Goal: Information Seeking & Learning: Learn about a topic

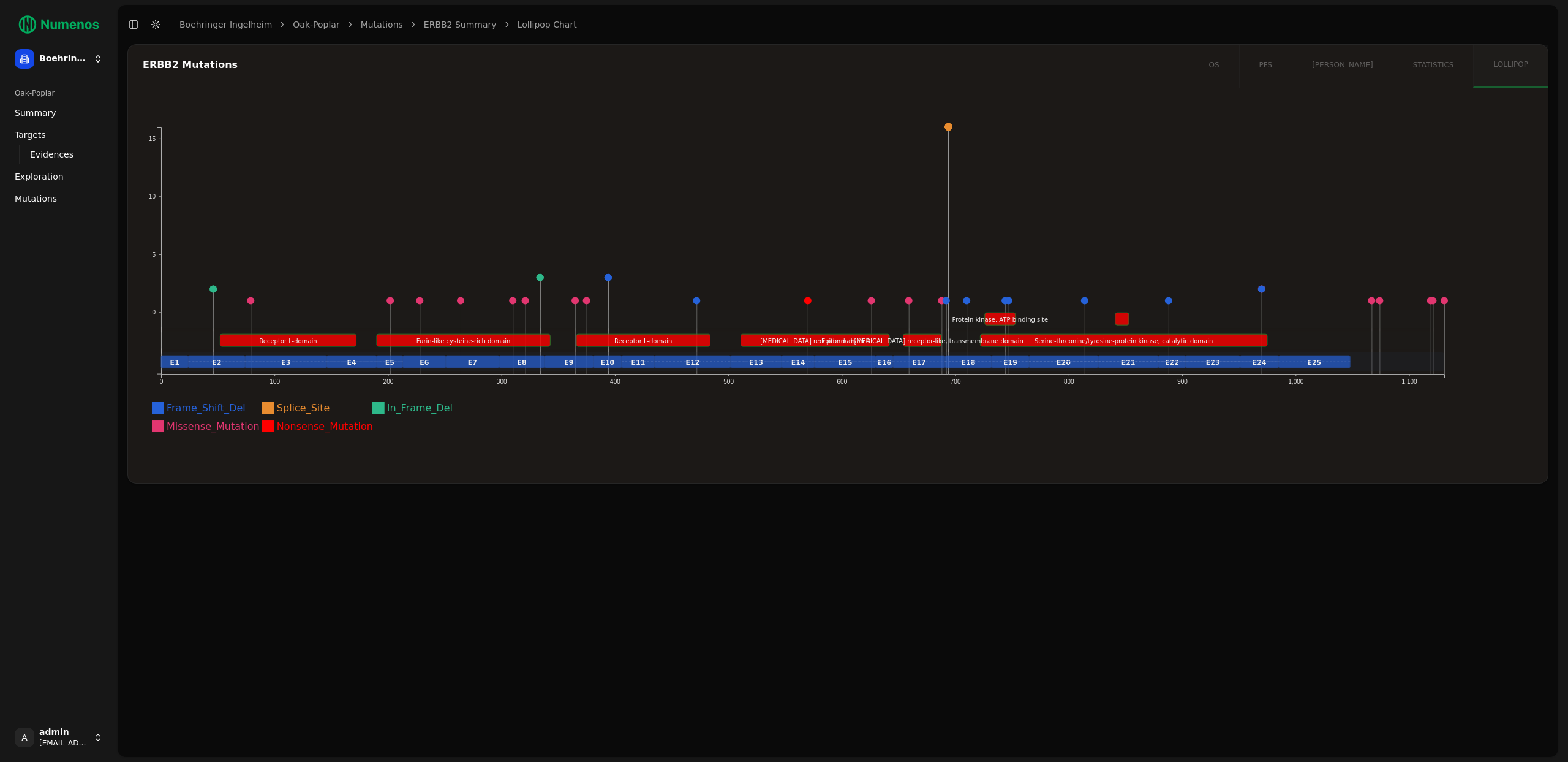
click at [948, 131] on icon "Frame_Shift_Del Frame_Shift_Del Splice_Site Splice_Site In_Frame_Del In_Frame_D…" at bounding box center [803, 284] width 1321 height 333
click at [950, 131] on icon "Frame_Shift_Del Frame_Shift_Del Splice_Site Splice_Site In_Frame_Del In_Frame_D…" at bounding box center [803, 284] width 1321 height 333
click at [952, 126] on circle "Splice Site hits: 16 (position: 694)" at bounding box center [949, 127] width 7 height 7
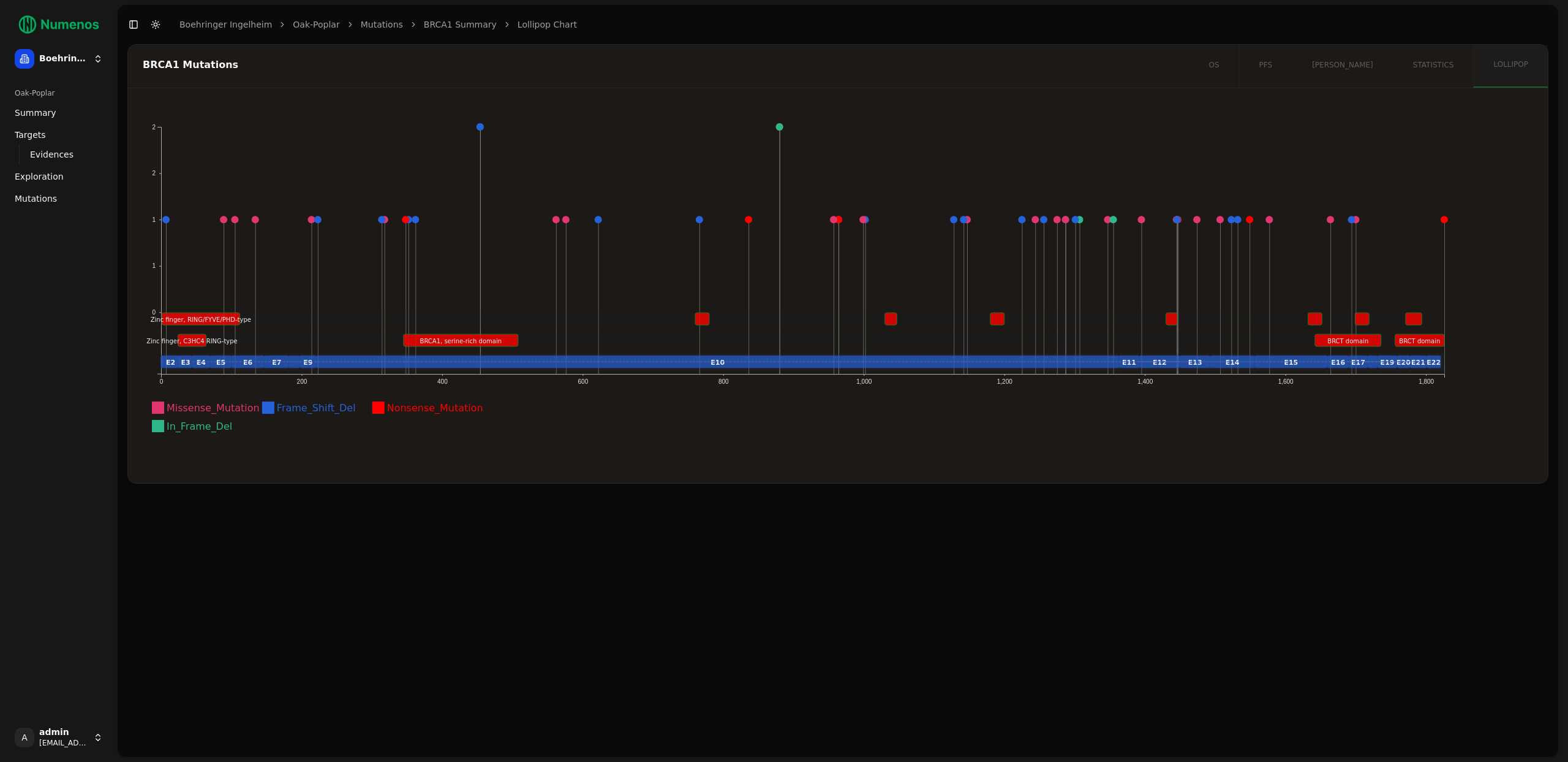
click at [703, 318] on rect at bounding box center [703, 318] width 14 height 12
click at [703, 321] on rect at bounding box center [703, 318] width 14 height 12
click at [708, 316] on rect at bounding box center [703, 318] width 14 height 12
click at [708, 317] on rect at bounding box center [703, 318] width 14 height 12
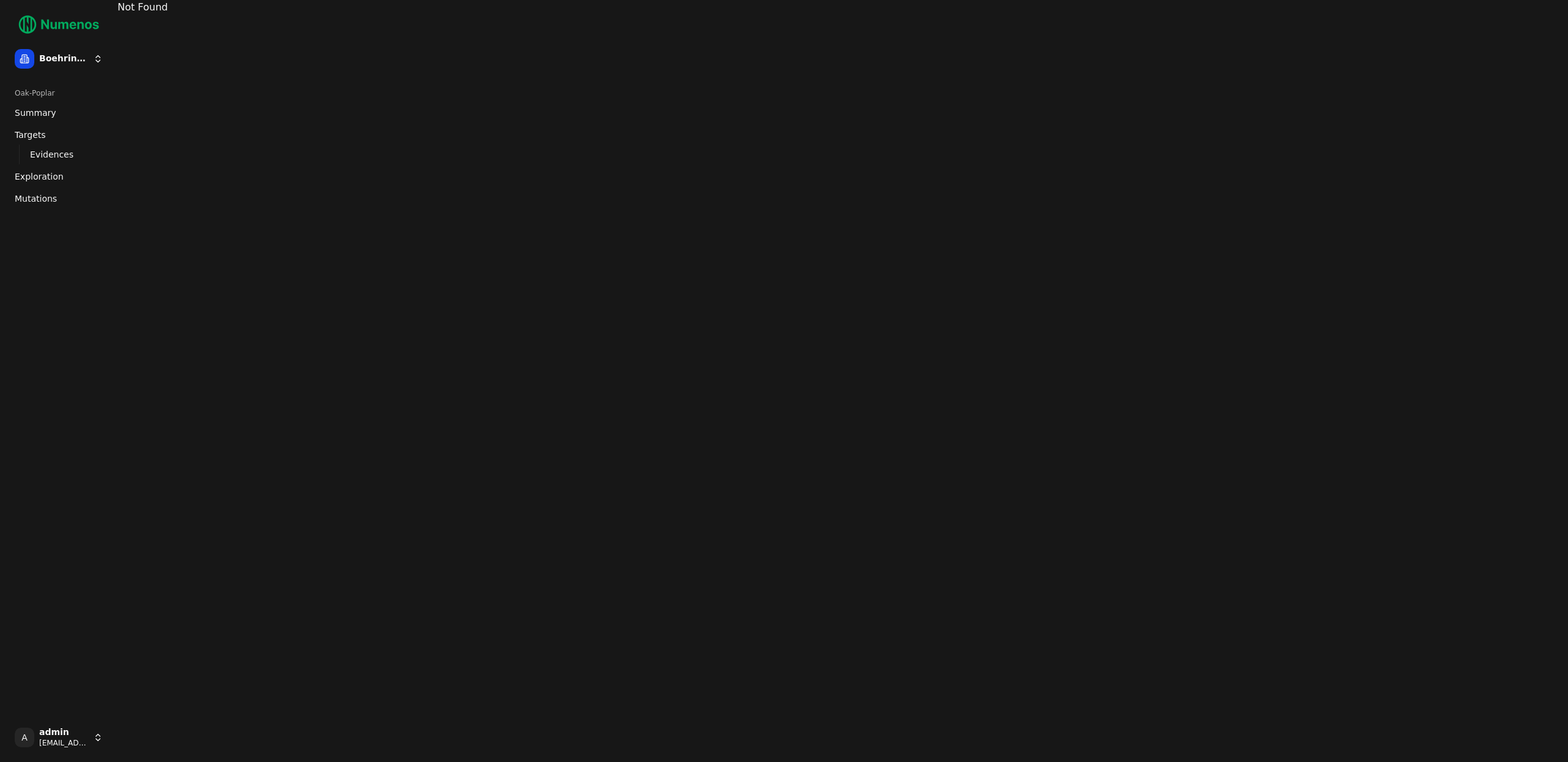
click at [31, 195] on span "Mutations" at bounding box center [36, 198] width 42 height 12
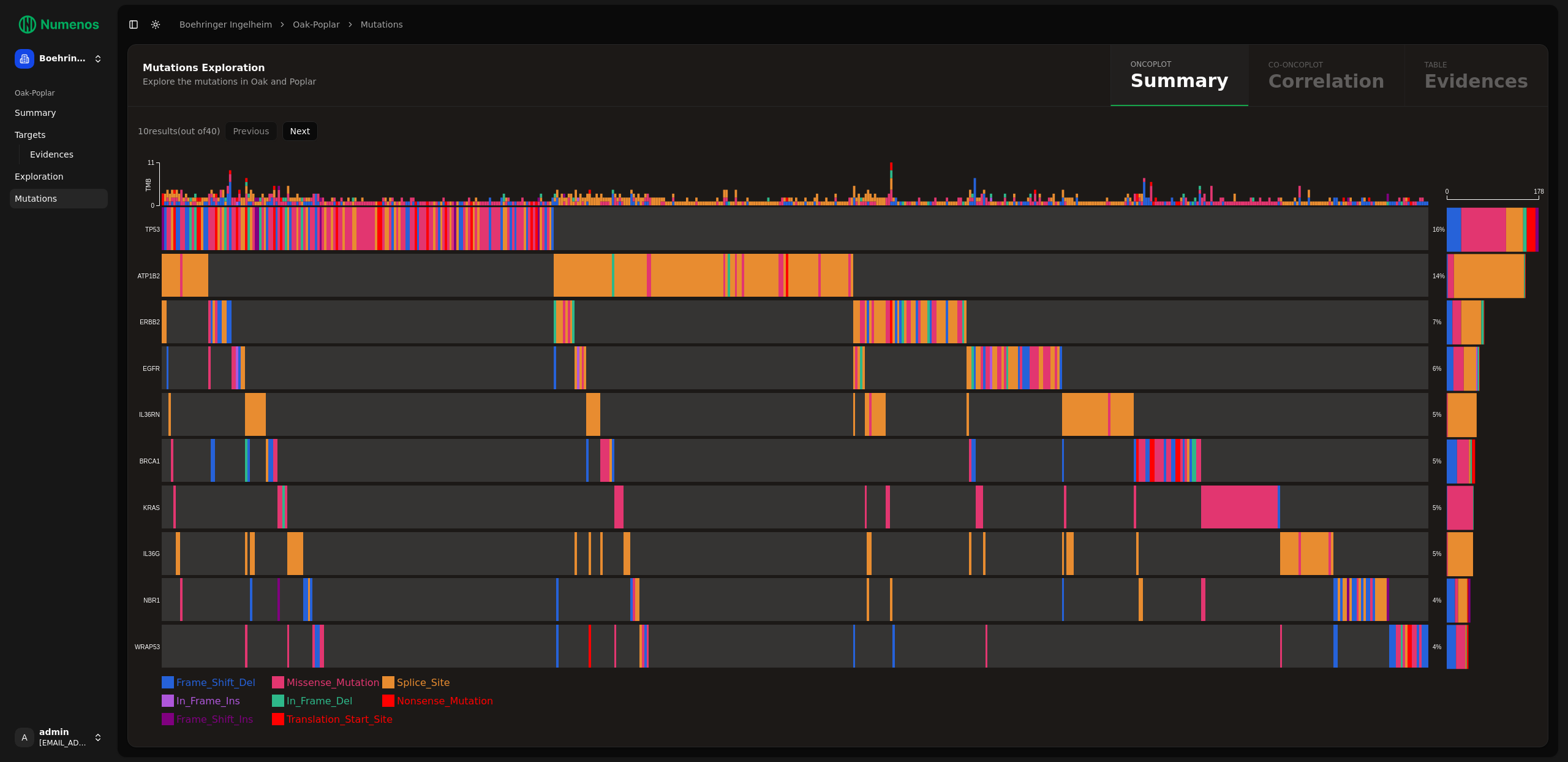
drag, startPoint x: 257, startPoint y: 558, endPoint x: 878, endPoint y: 692, distance: 635.3
click at [856, 692] on icon "Frame_Shift_Del Missense_Mutation Splice_Site In_Frame_Ins In_Frame_Del Nonsens…" at bounding box center [838, 443] width 1420 height 605
click at [301, 128] on button "Next" at bounding box center [301, 132] width 36 height 20
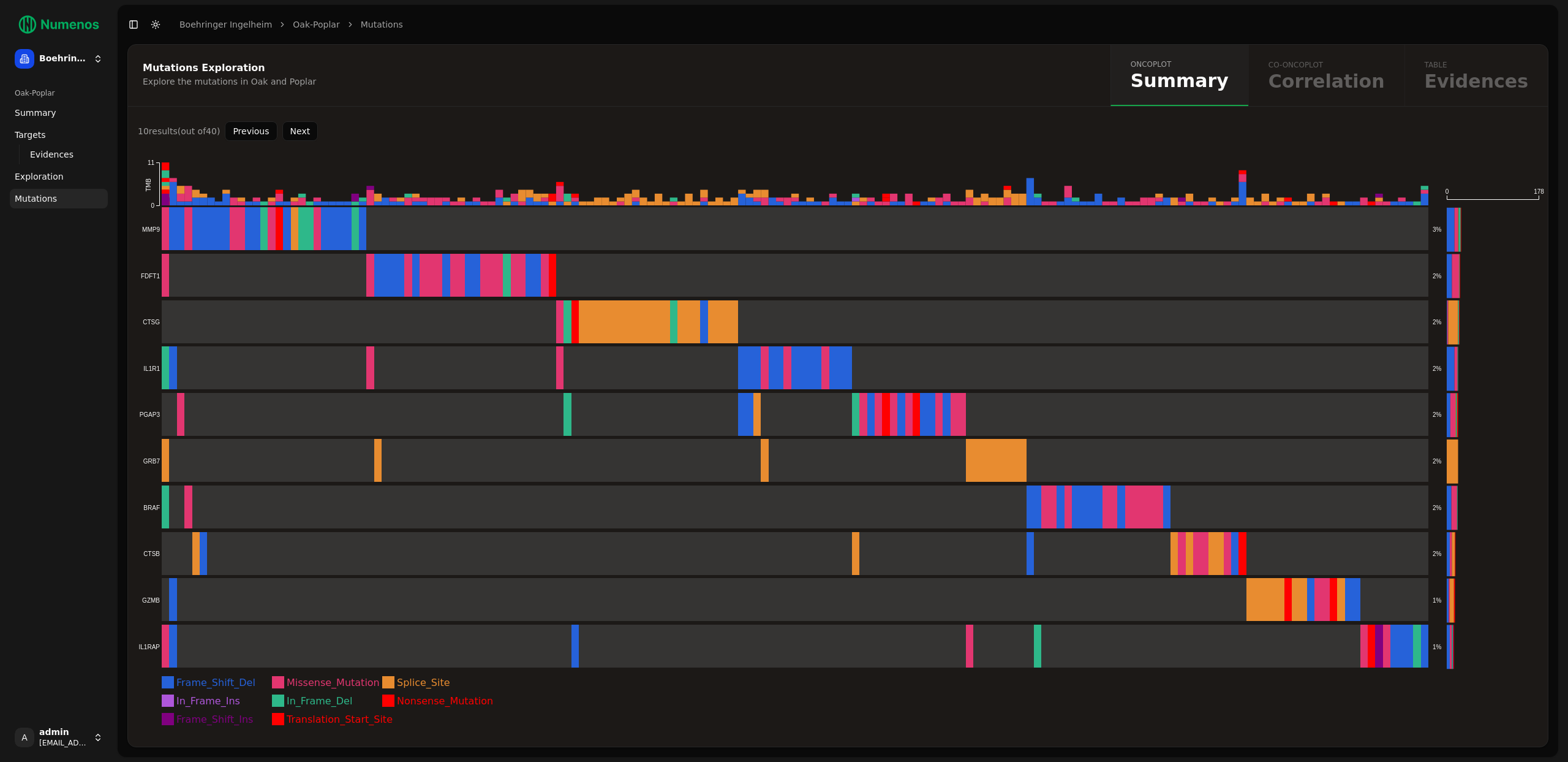
click at [308, 135] on button "Next" at bounding box center [301, 132] width 36 height 20
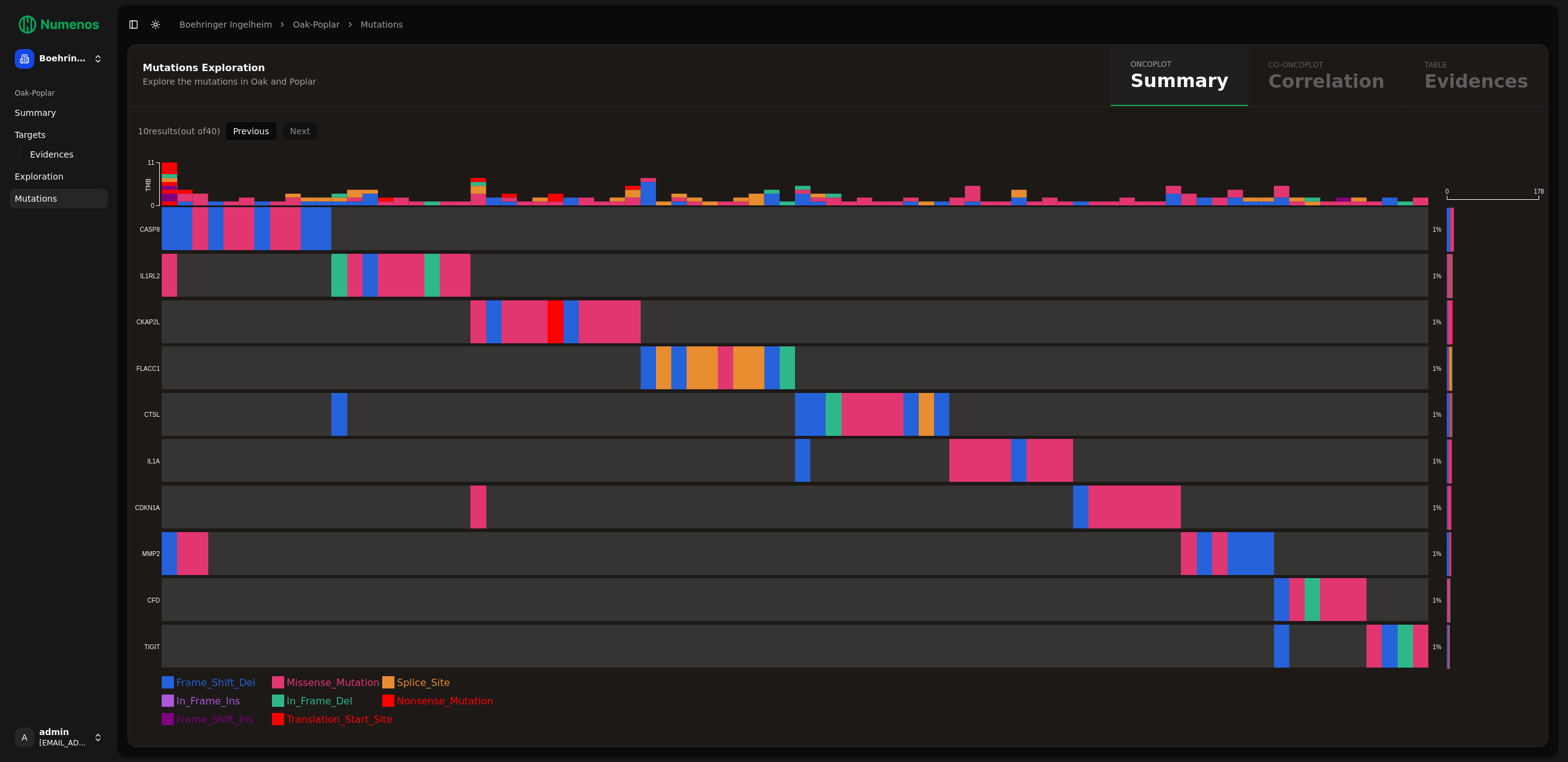
click at [249, 133] on button "Previous" at bounding box center [251, 132] width 52 height 20
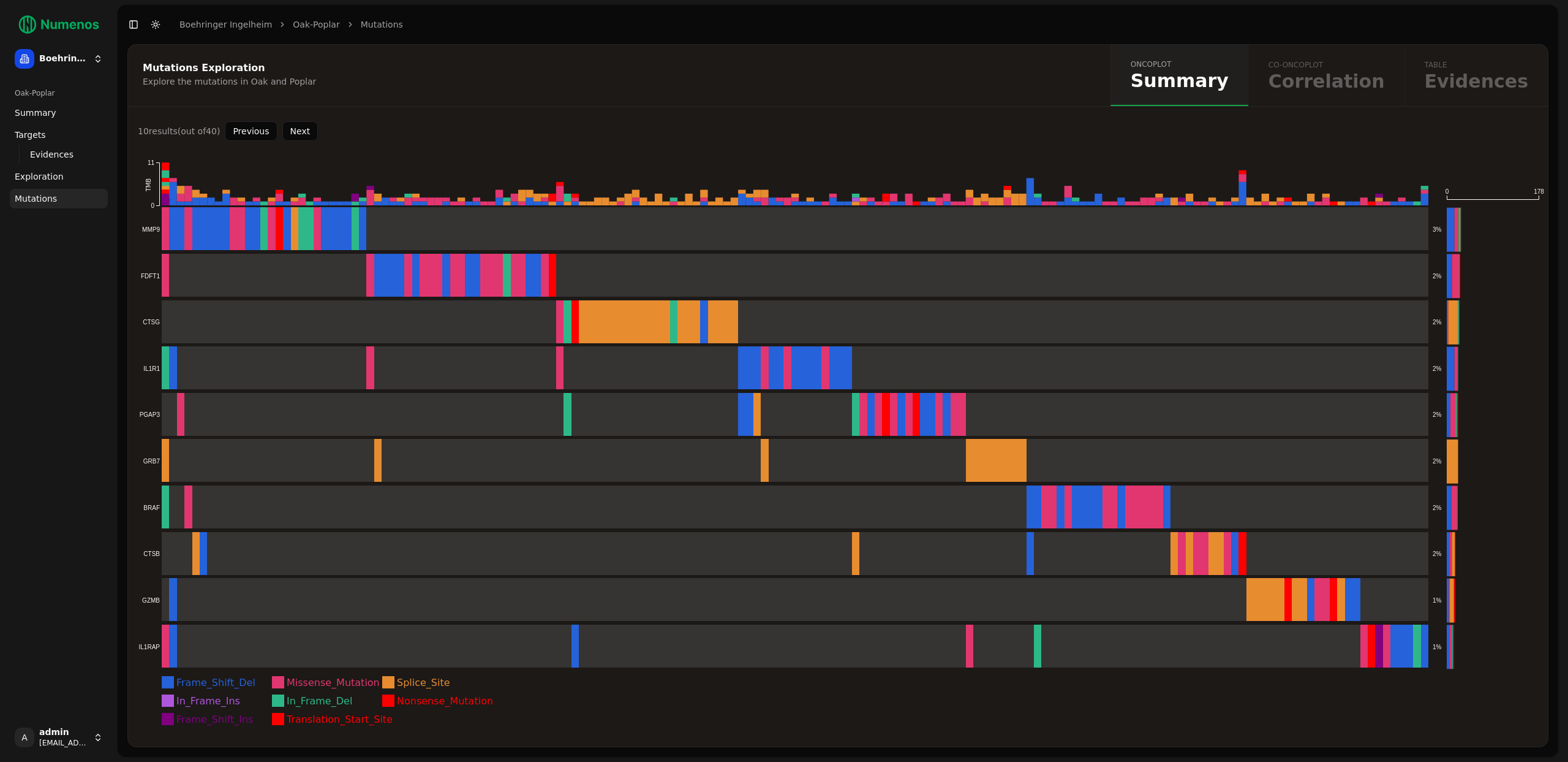
click at [301, 131] on button "Next" at bounding box center [301, 132] width 36 height 20
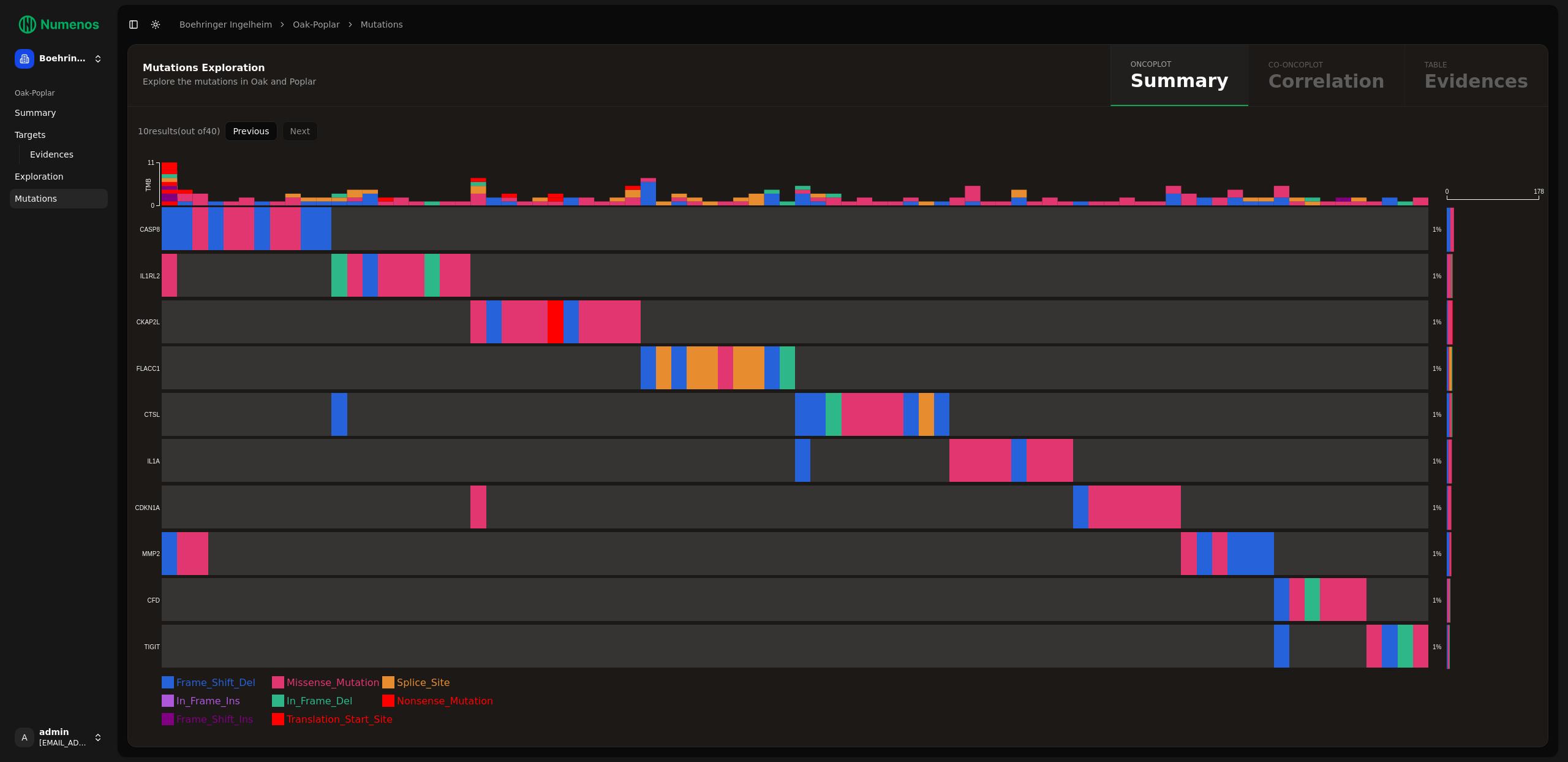
click at [301, 131] on div "Previous Next" at bounding box center [272, 132] width 93 height 20
click at [251, 125] on button "Previous" at bounding box center [251, 132] width 52 height 20
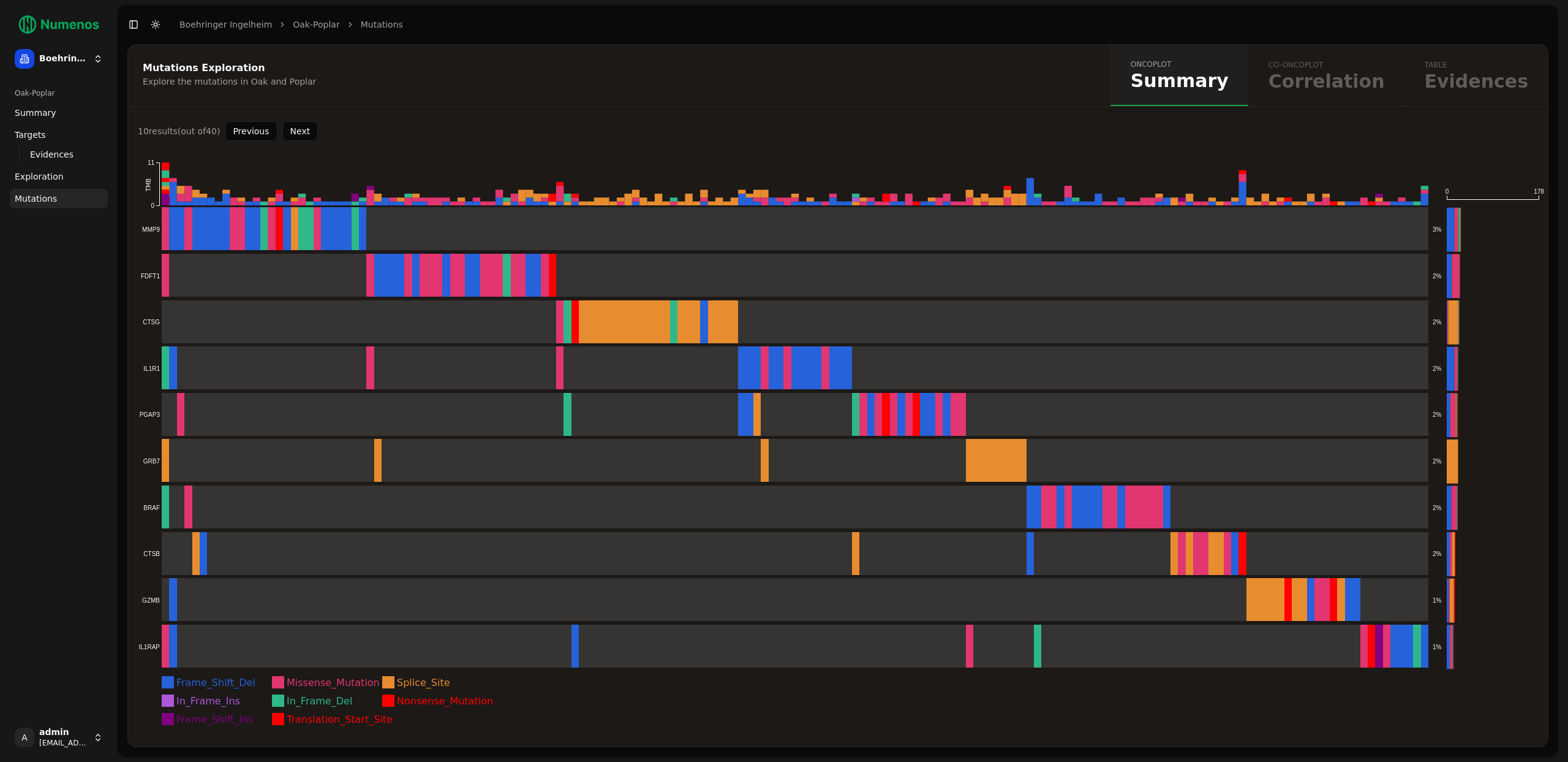
click at [253, 133] on button "Previous" at bounding box center [251, 132] width 52 height 20
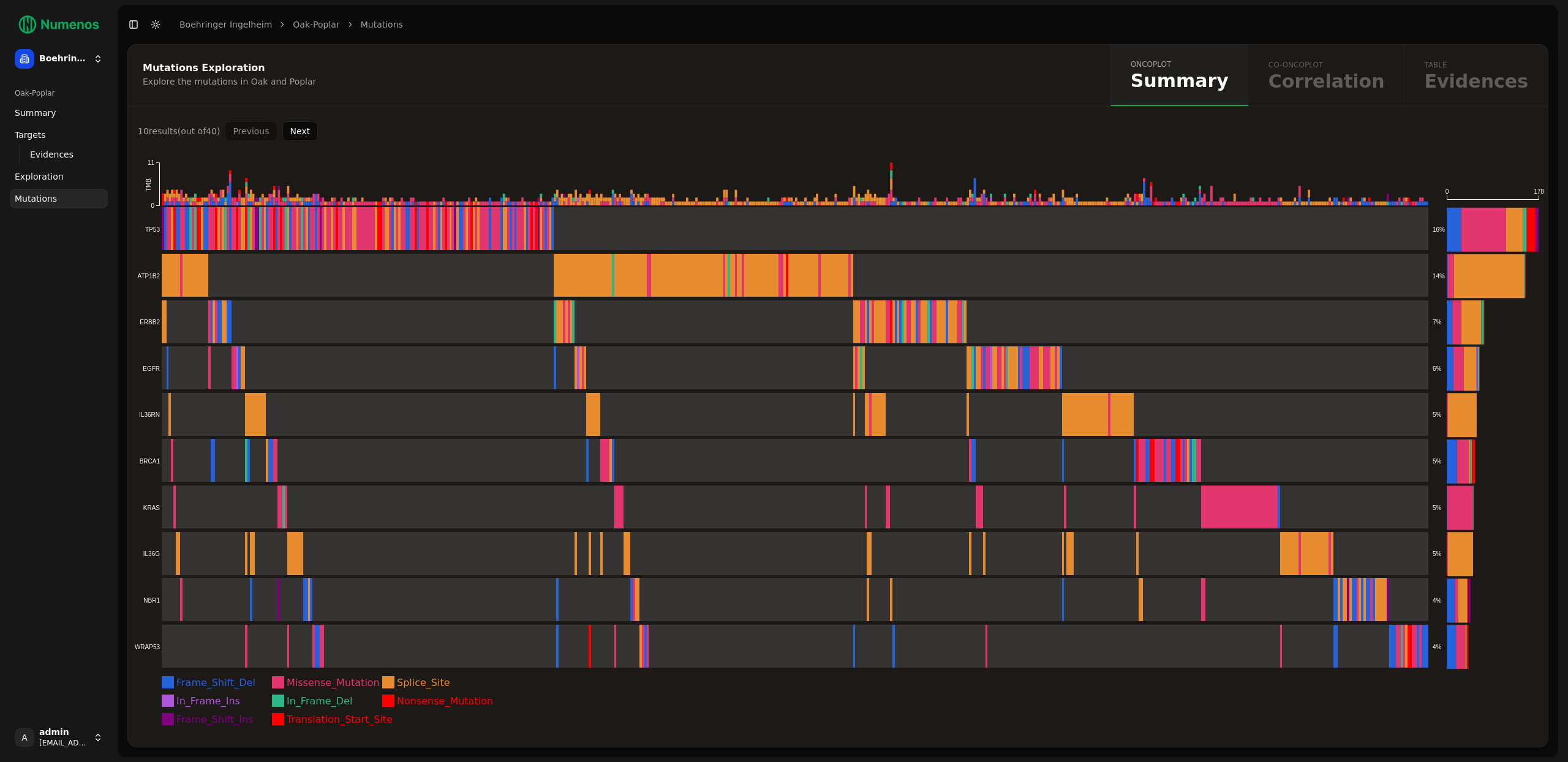
click at [253, 137] on div "Previous Next" at bounding box center [272, 132] width 93 height 20
click at [252, 136] on div "Previous Next" at bounding box center [272, 132] width 93 height 20
drag, startPoint x: 310, startPoint y: 133, endPoint x: 281, endPoint y: 137, distance: 29.3
click at [310, 133] on button "Next" at bounding box center [301, 132] width 36 height 20
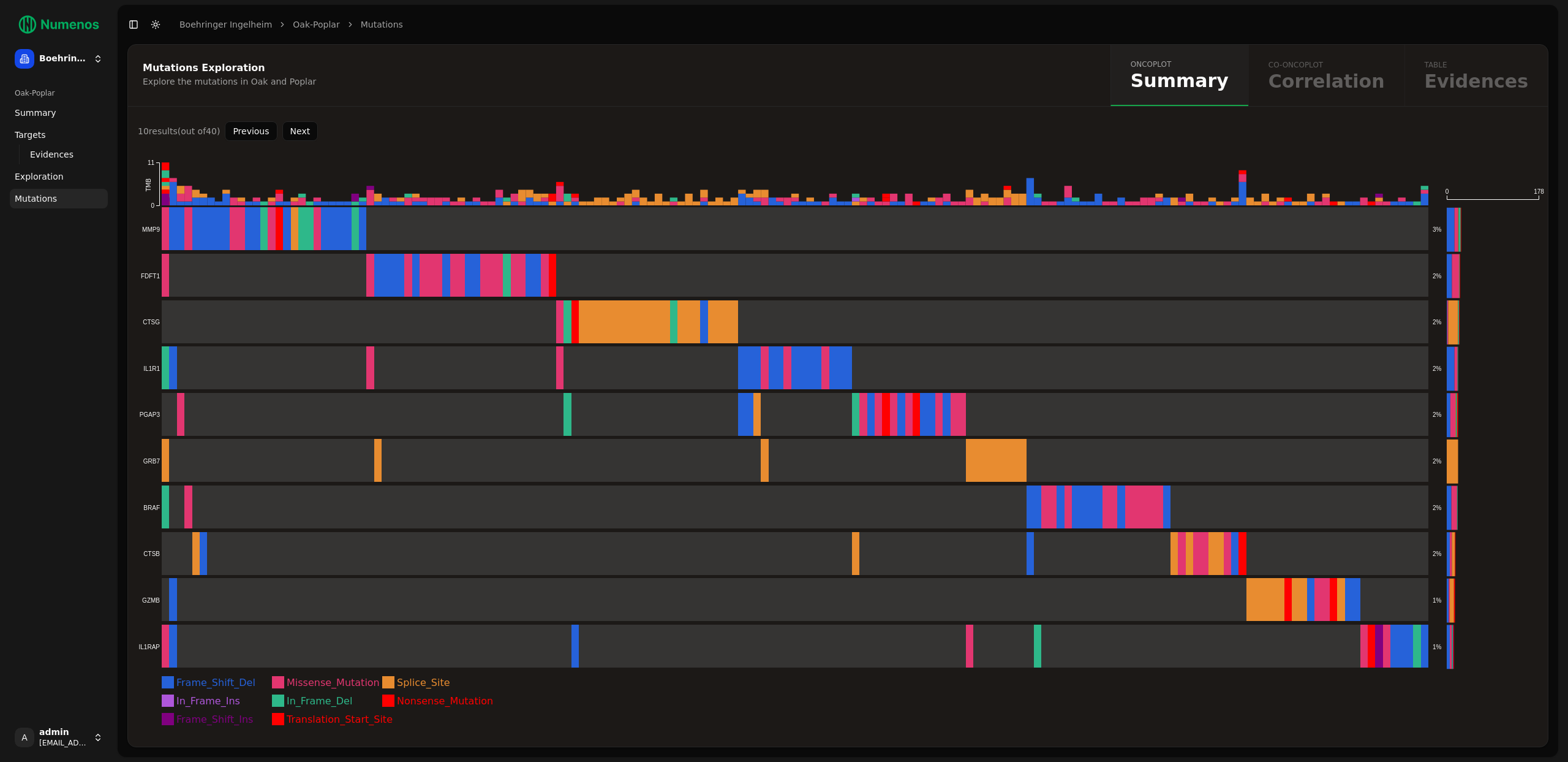
click at [288, 133] on button "Next" at bounding box center [301, 132] width 36 height 20
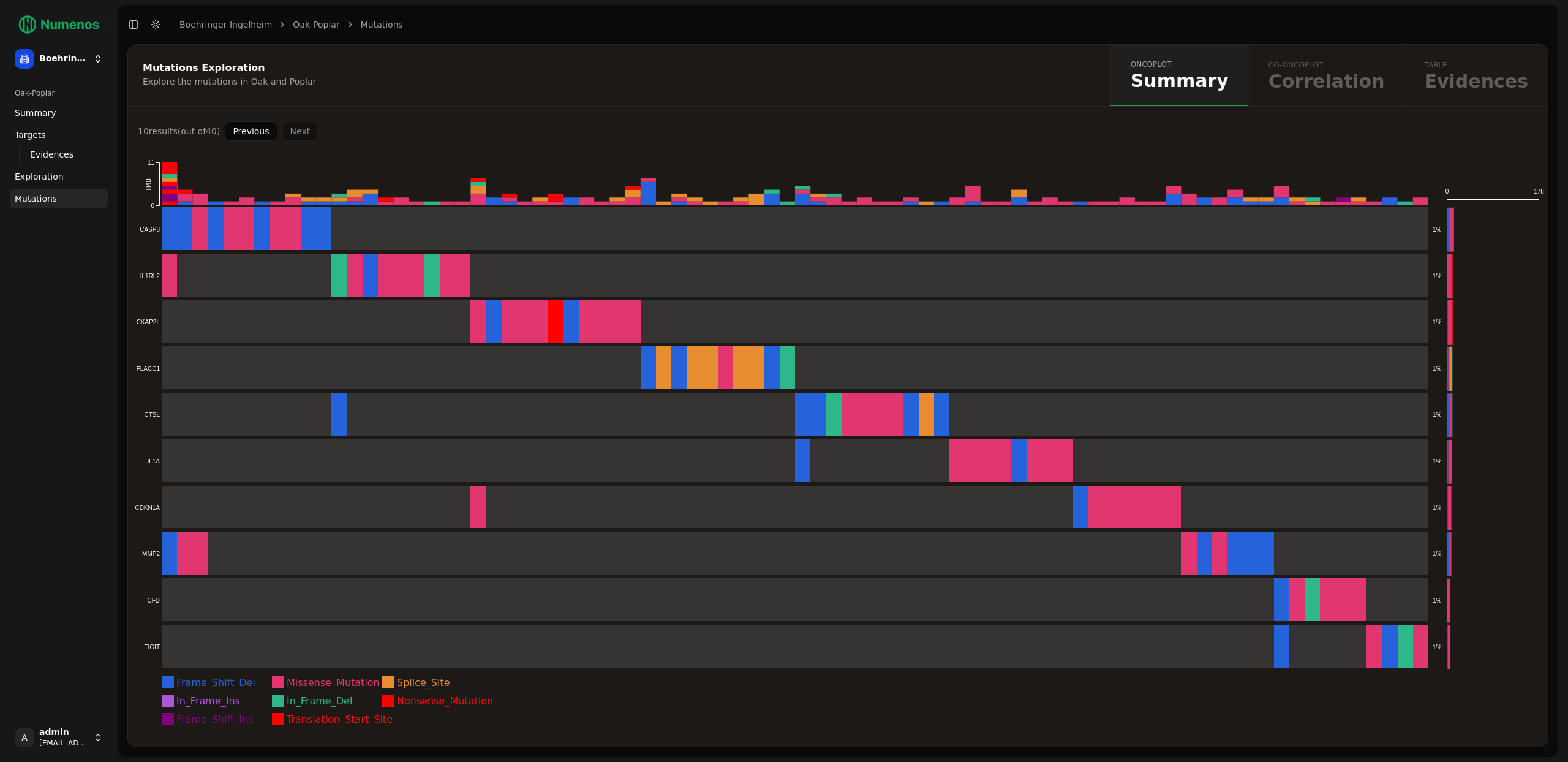
click at [294, 132] on div "Previous Next" at bounding box center [272, 132] width 93 height 20
click at [294, 131] on div "Previous Next" at bounding box center [272, 132] width 93 height 20
click at [354, 243] on rect at bounding box center [781, 229] width 1294 height 44
click at [385, 147] on icon "Frame_Shift_Del Missense_Mutation Splice_Site In_Frame_Ins In_Frame_Del Nonsens…" at bounding box center [838, 443] width 1420 height 605
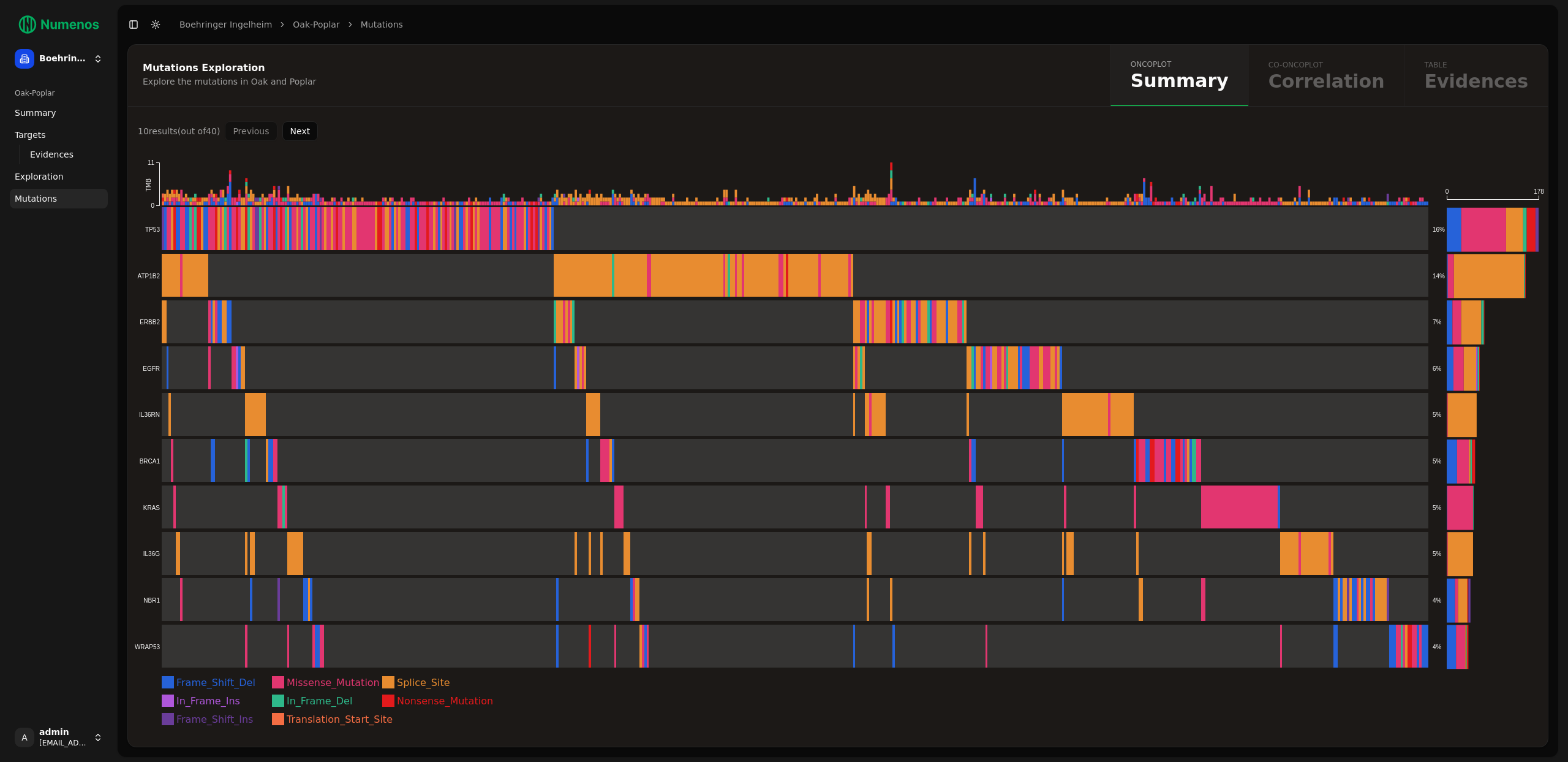
click at [301, 131] on button "Next" at bounding box center [301, 132] width 36 height 20
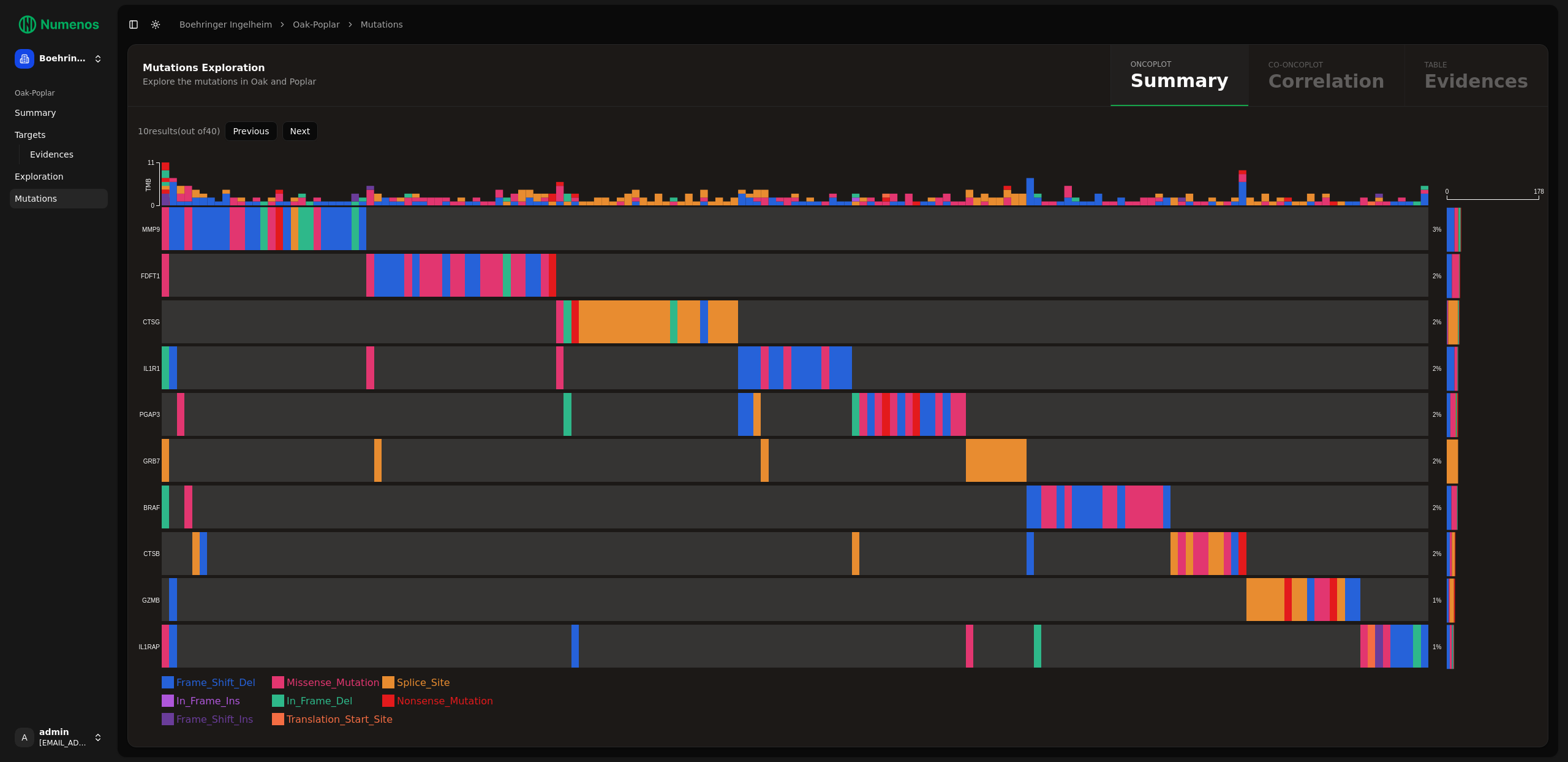
click at [301, 131] on button "Next" at bounding box center [301, 132] width 36 height 20
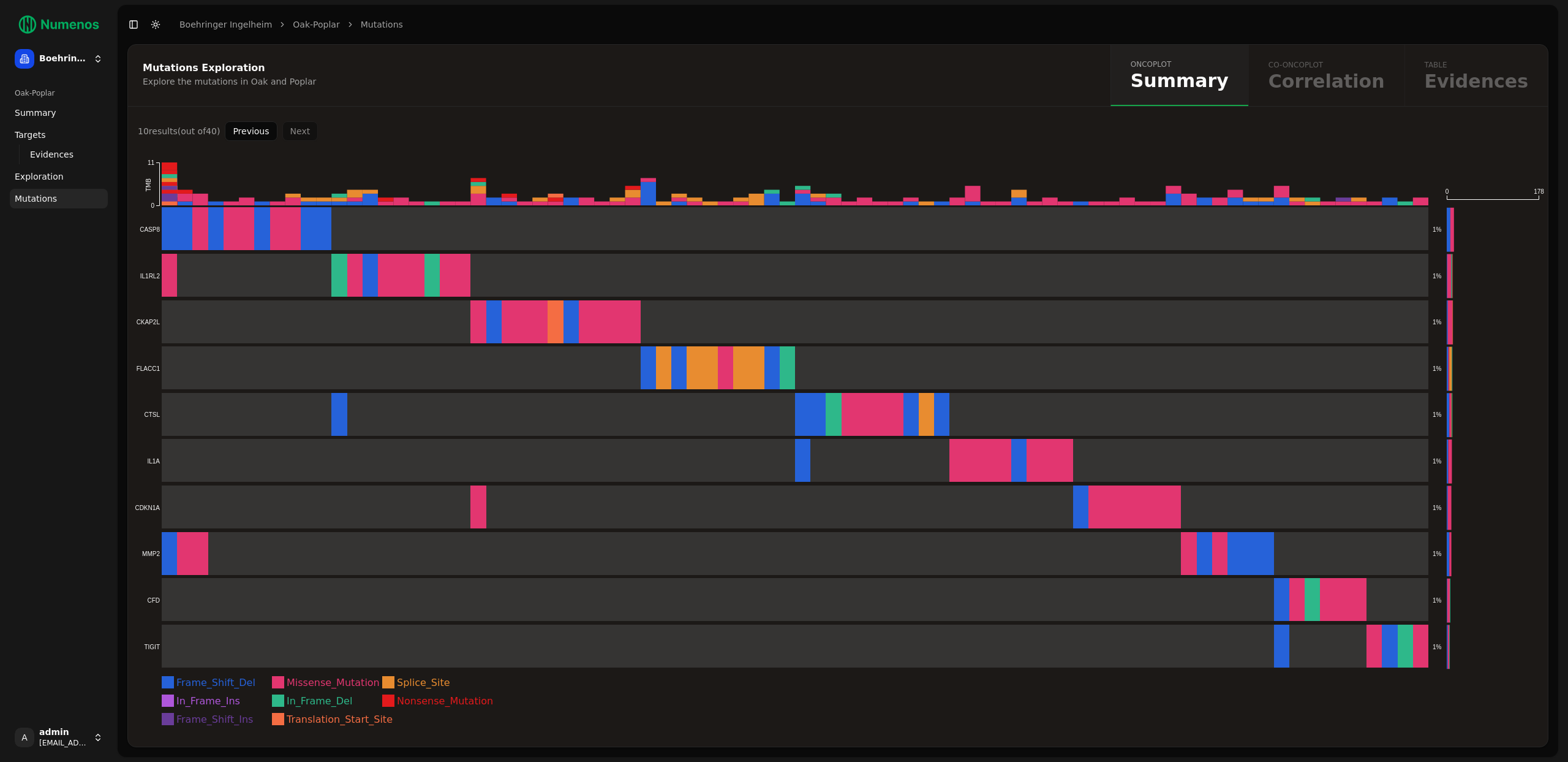
click at [307, 133] on div "Previous Next" at bounding box center [272, 132] width 93 height 20
click at [238, 132] on button "Previous" at bounding box center [251, 132] width 52 height 20
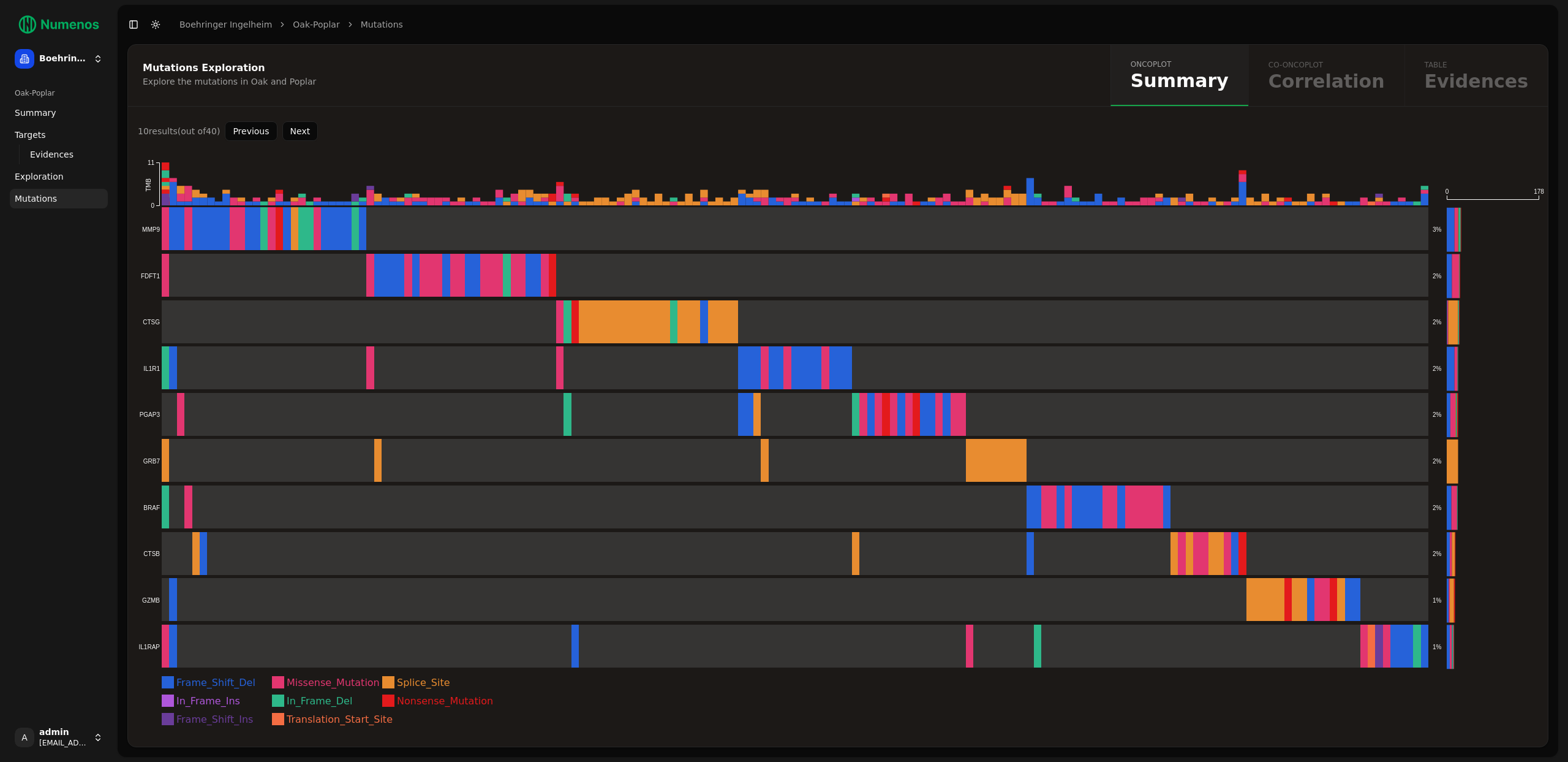
click at [239, 131] on button "Previous" at bounding box center [251, 132] width 52 height 20
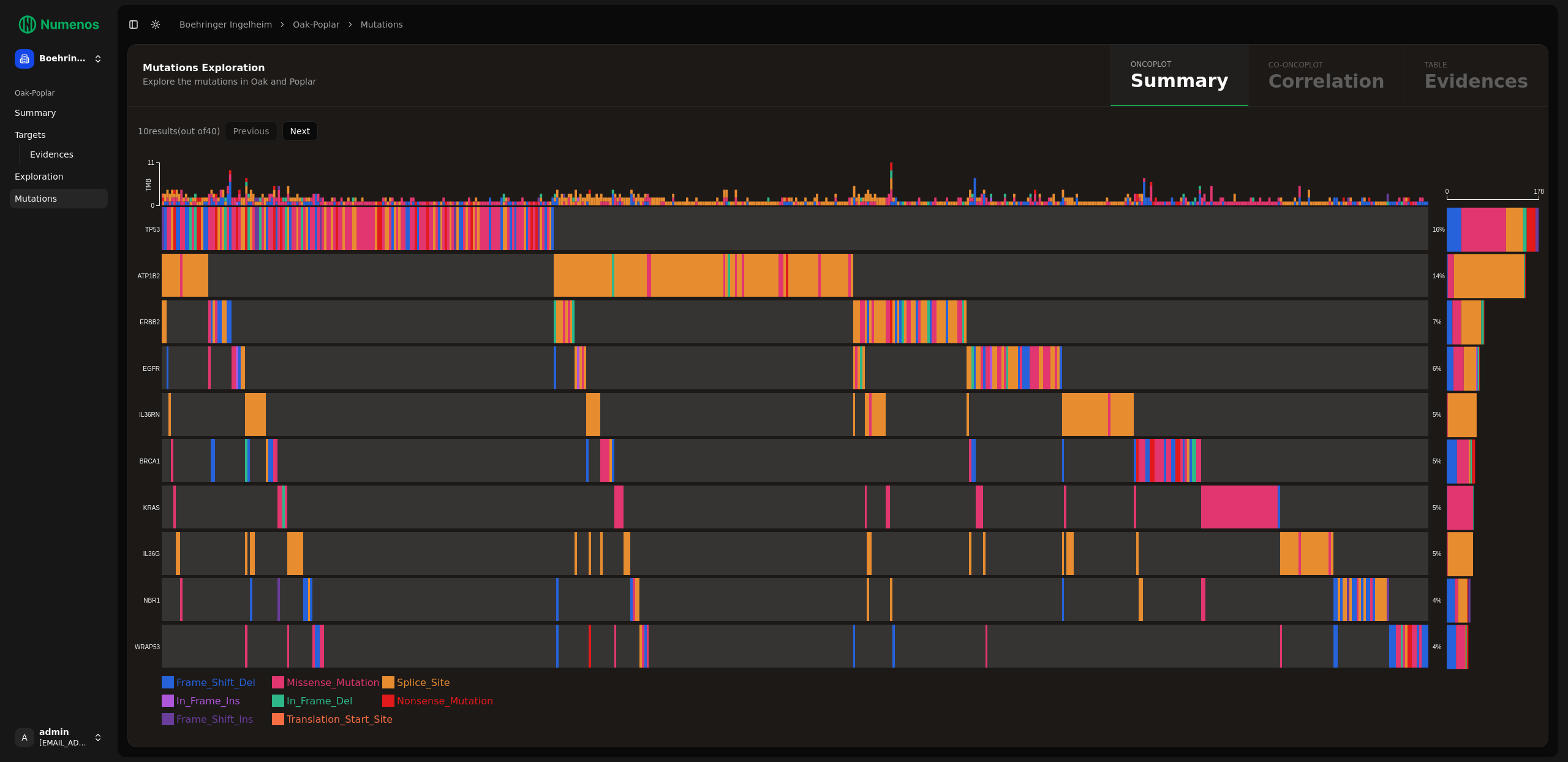
click at [252, 128] on div "Previous Next" at bounding box center [272, 132] width 93 height 20
click at [253, 132] on div "Previous Next" at bounding box center [272, 132] width 93 height 20
click at [262, 132] on div "Previous Next" at bounding box center [272, 132] width 93 height 20
